Goal: Task Accomplishment & Management: Manage account settings

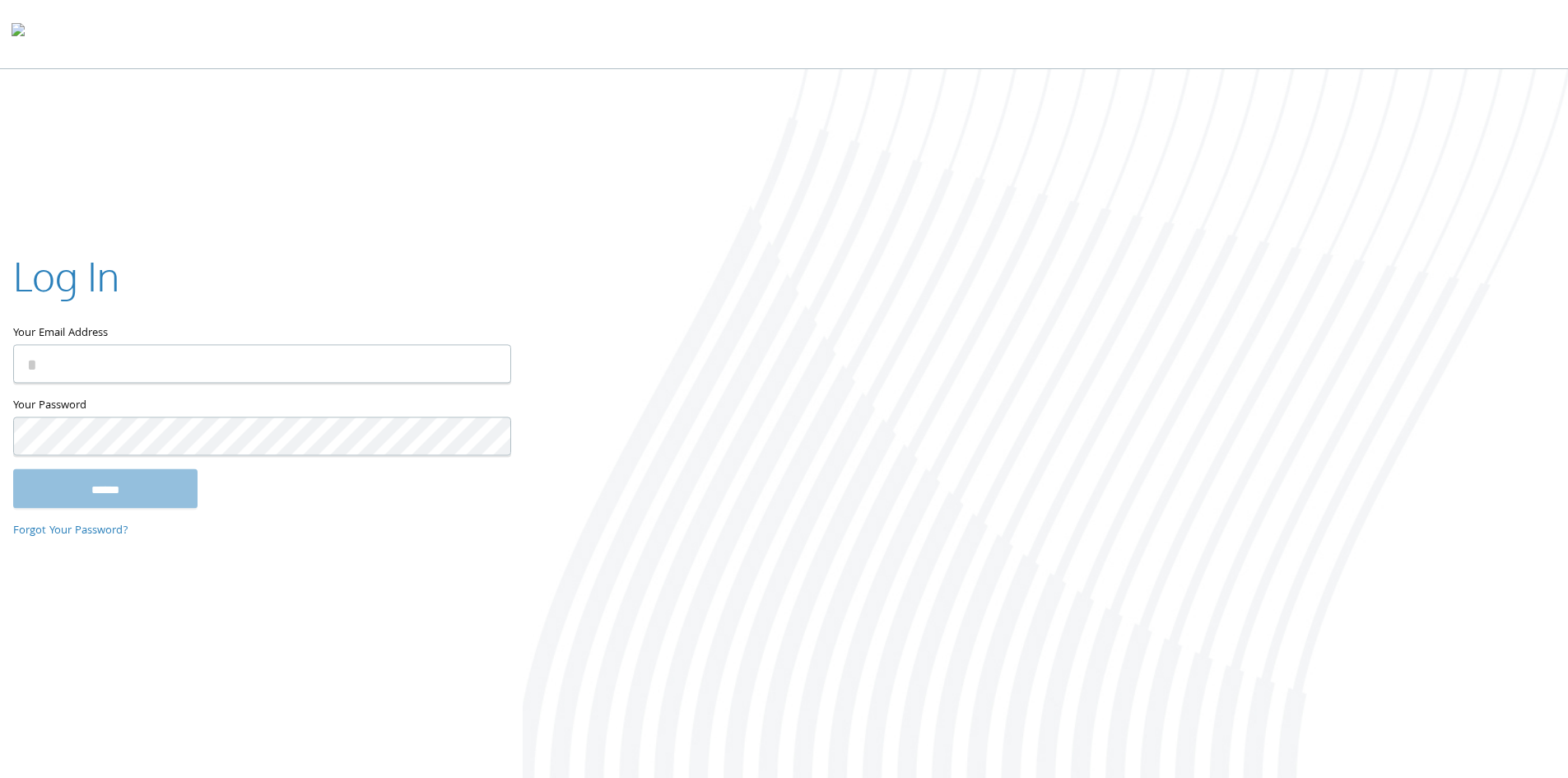
click at [179, 368] on input "Your Email Address" at bounding box center [262, 363] width 498 height 39
type input "**********"
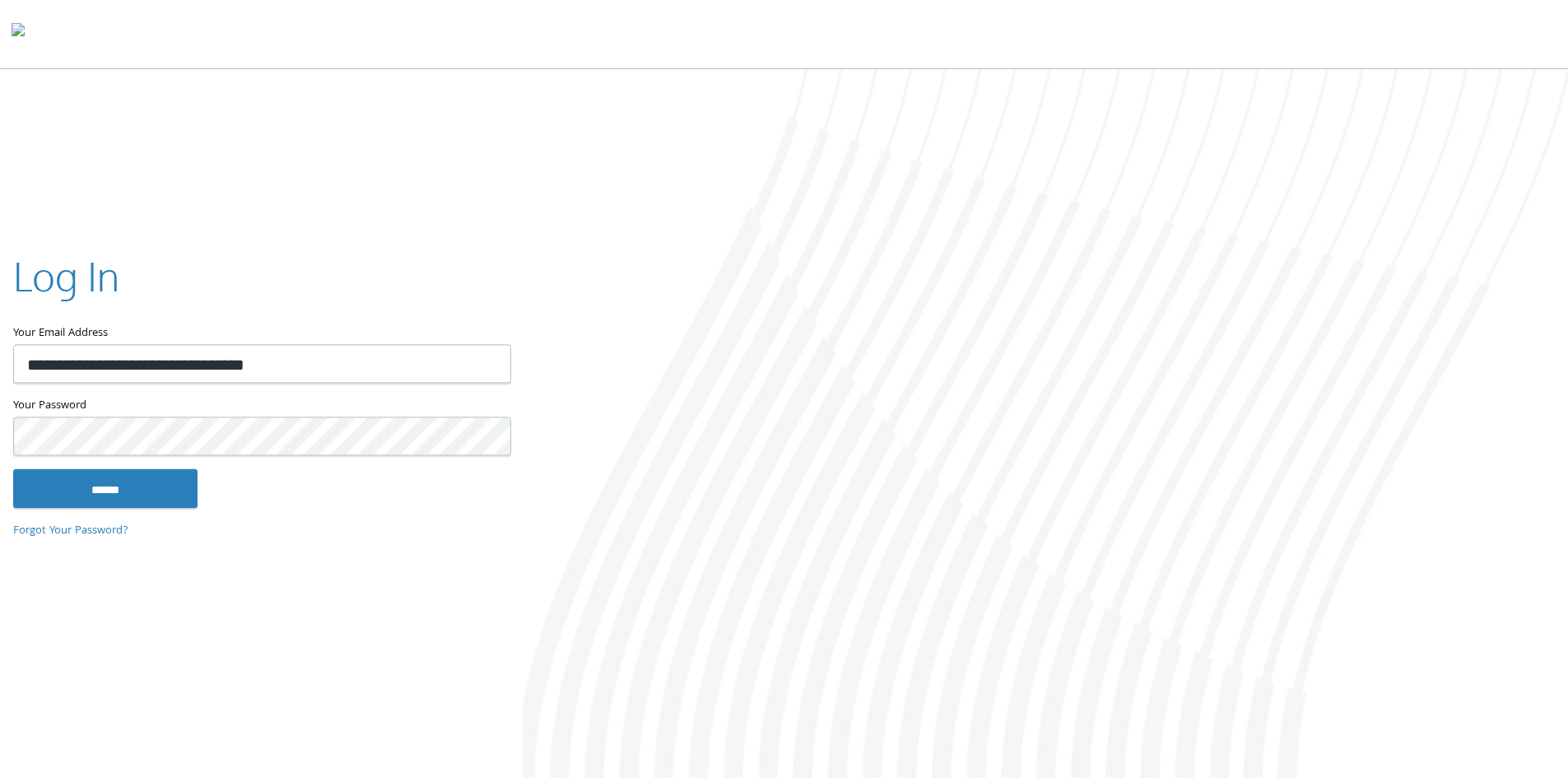
click at [13, 468] on input "******" at bounding box center [105, 488] width 184 height 40
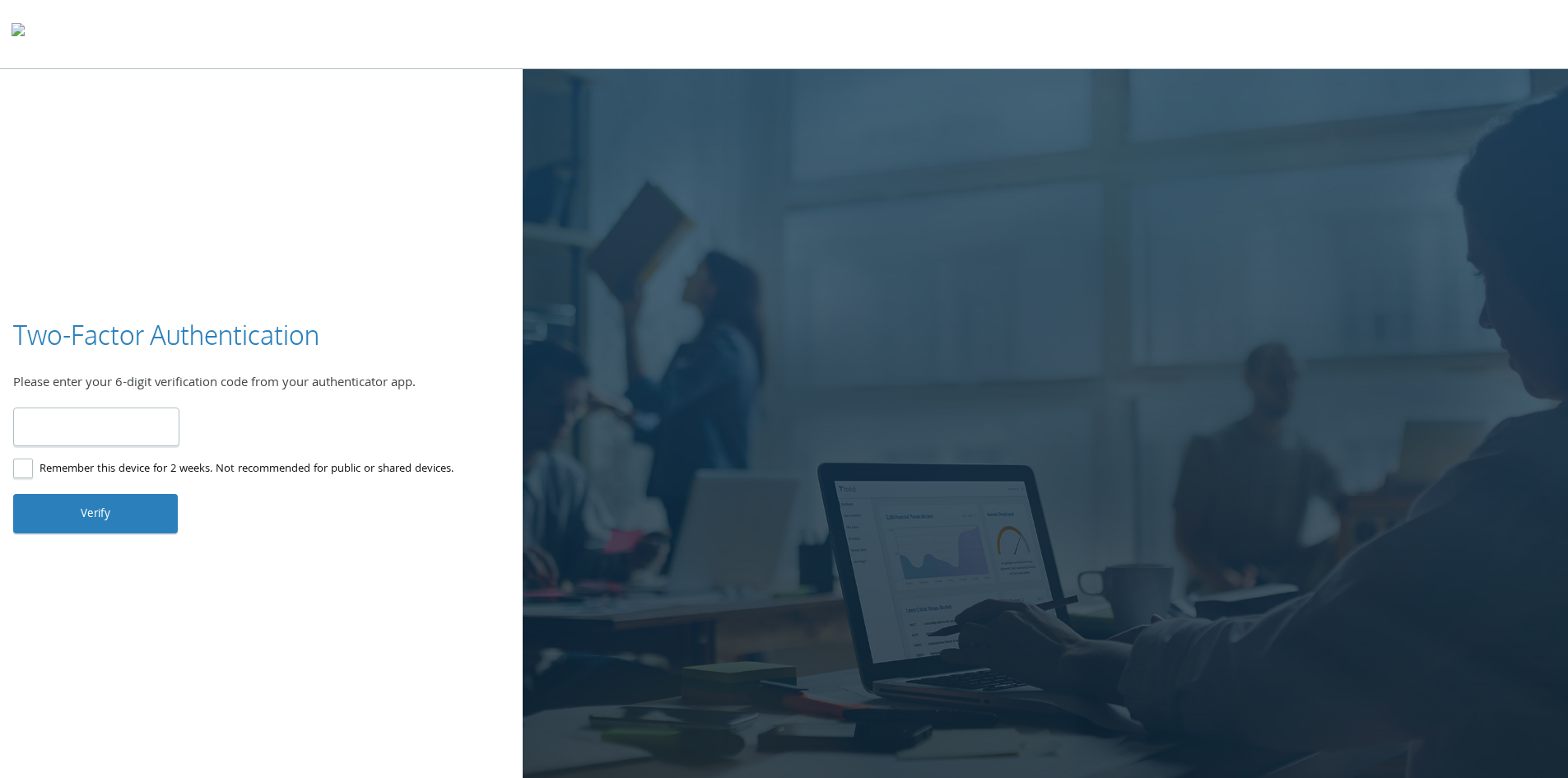
type input "******"
